Goal: Transaction & Acquisition: Purchase product/service

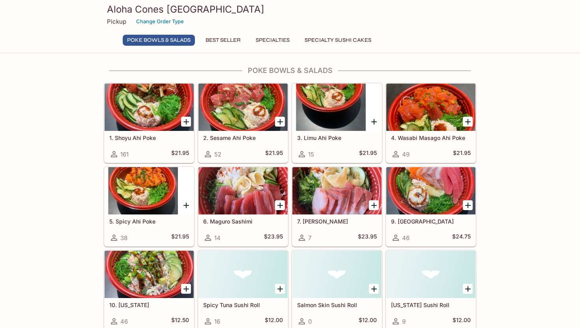
click at [231, 39] on button "Best Seller" at bounding box center [223, 40] width 44 height 11
click at [125, 120] on div at bounding box center [149, 107] width 89 height 47
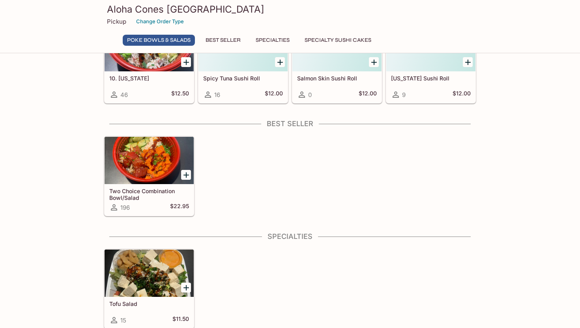
scroll to position [219, 0]
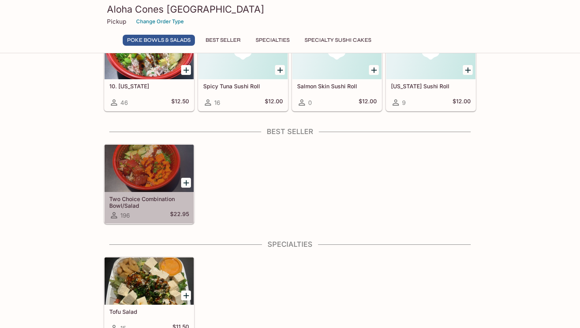
click at [135, 183] on div at bounding box center [149, 168] width 89 height 47
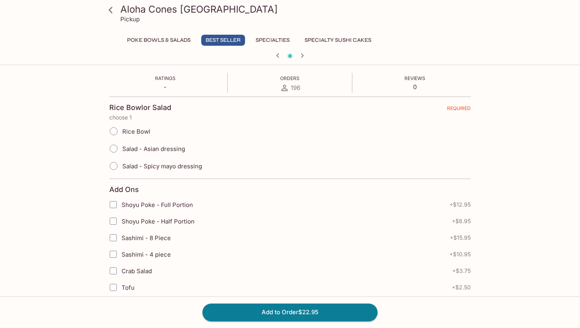
scroll to position [173, 0]
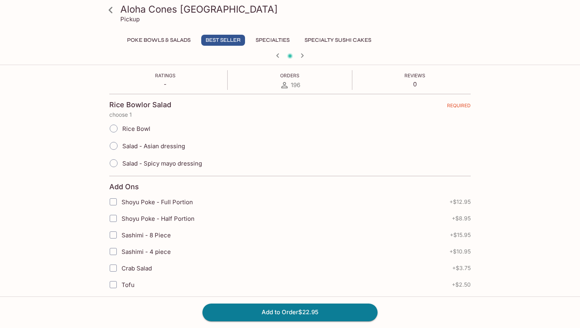
click at [116, 127] on input "Rice Bowl" at bounding box center [113, 128] width 17 height 17
radio input "true"
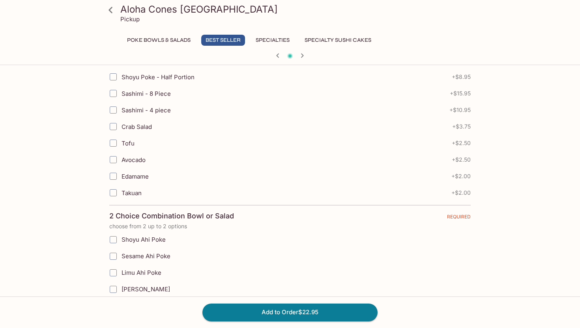
scroll to position [317, 0]
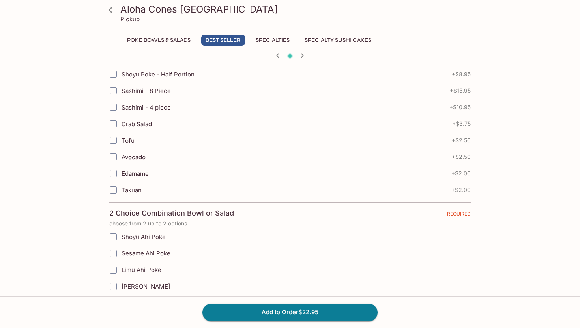
click at [115, 144] on input "Tofu" at bounding box center [113, 141] width 16 height 16
checkbox input "true"
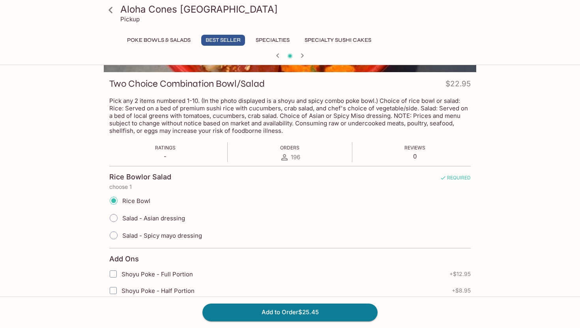
scroll to position [101, 0]
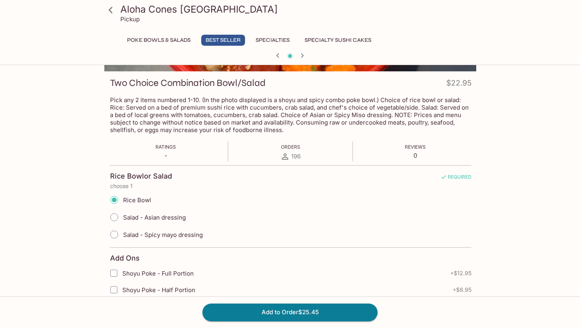
click at [389, 125] on p "Pick any 2 items numbered 1-10. (In the photo displayed is a shoyu and spicy co…" at bounding box center [290, 114] width 361 height 37
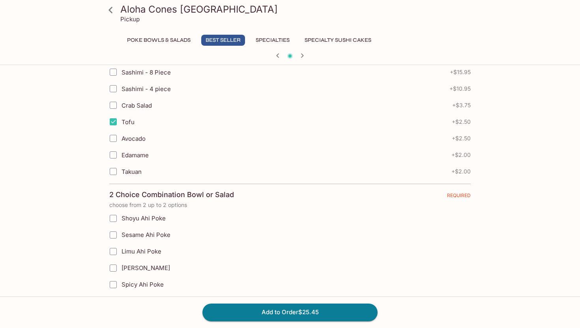
scroll to position [340, 0]
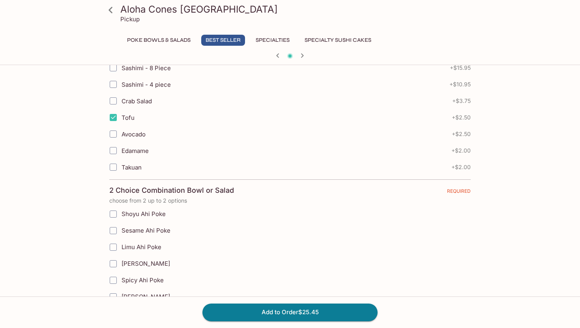
click at [116, 135] on input "Avocado" at bounding box center [113, 134] width 16 height 16
checkbox input "true"
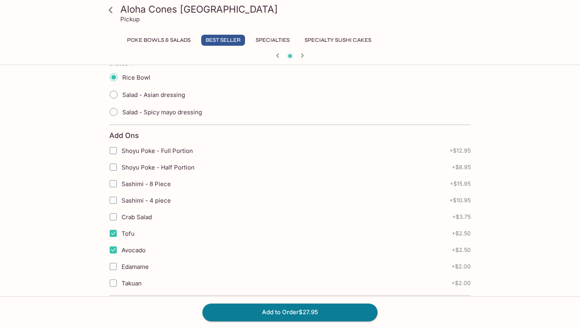
scroll to position [220, 0]
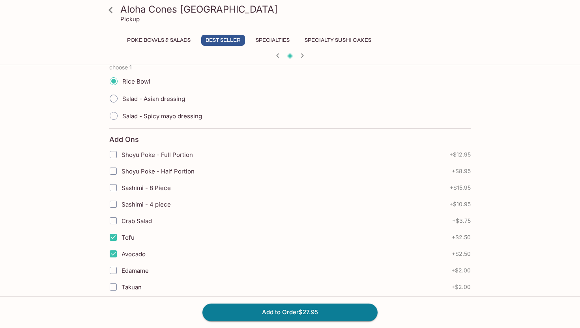
click at [115, 11] on icon at bounding box center [111, 10] width 14 height 14
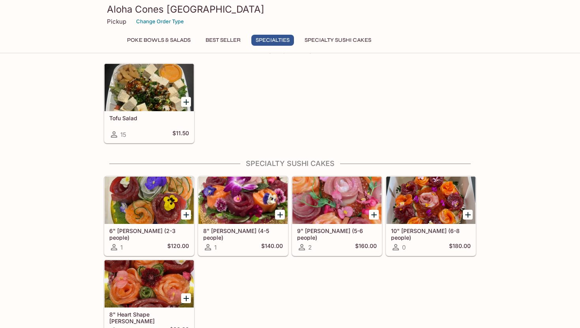
scroll to position [414, 0]
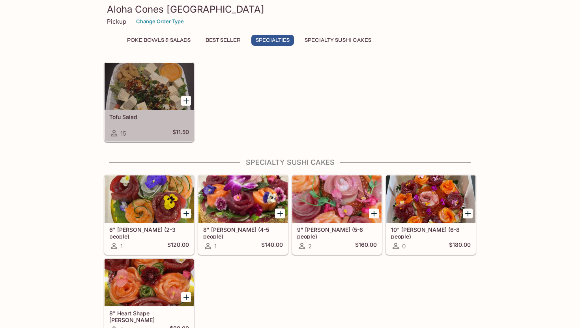
click at [137, 103] on div at bounding box center [149, 86] width 89 height 47
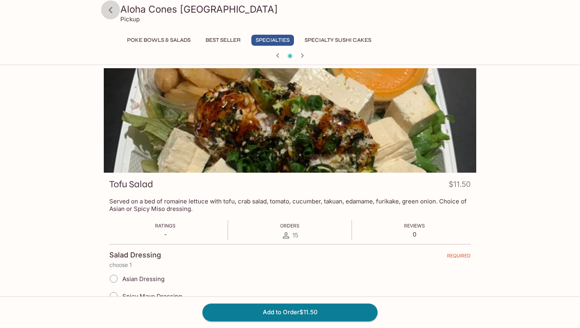
click at [108, 8] on icon at bounding box center [111, 10] width 14 height 14
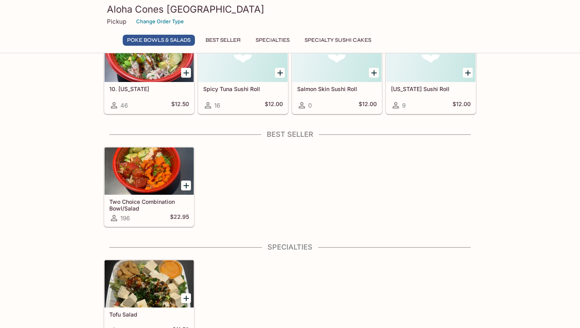
scroll to position [234, 0]
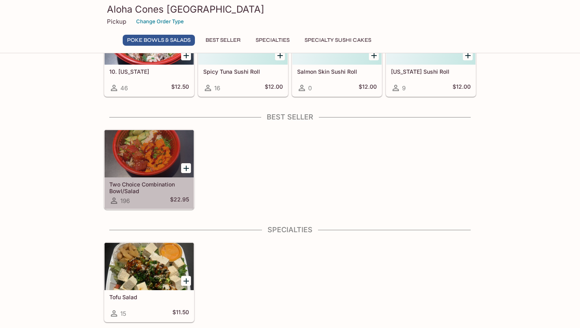
click at [154, 172] on div at bounding box center [149, 153] width 89 height 47
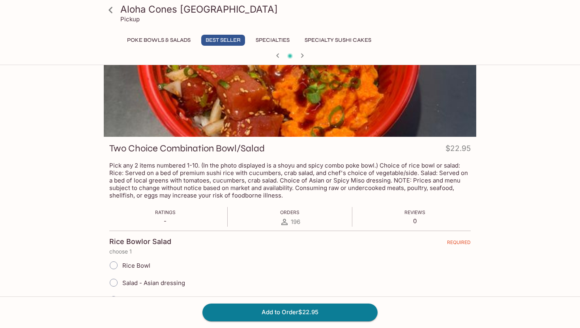
scroll to position [37, 0]
